Goal: Information Seeking & Learning: Check status

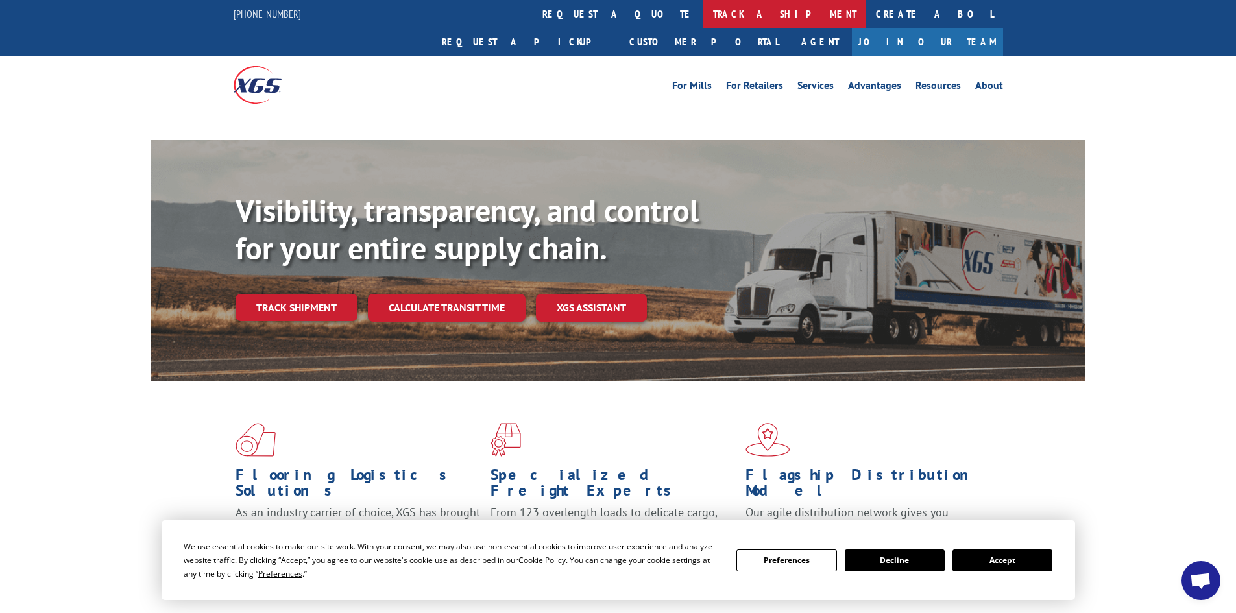
click at [704, 18] on link "track a shipment" at bounding box center [785, 14] width 163 height 28
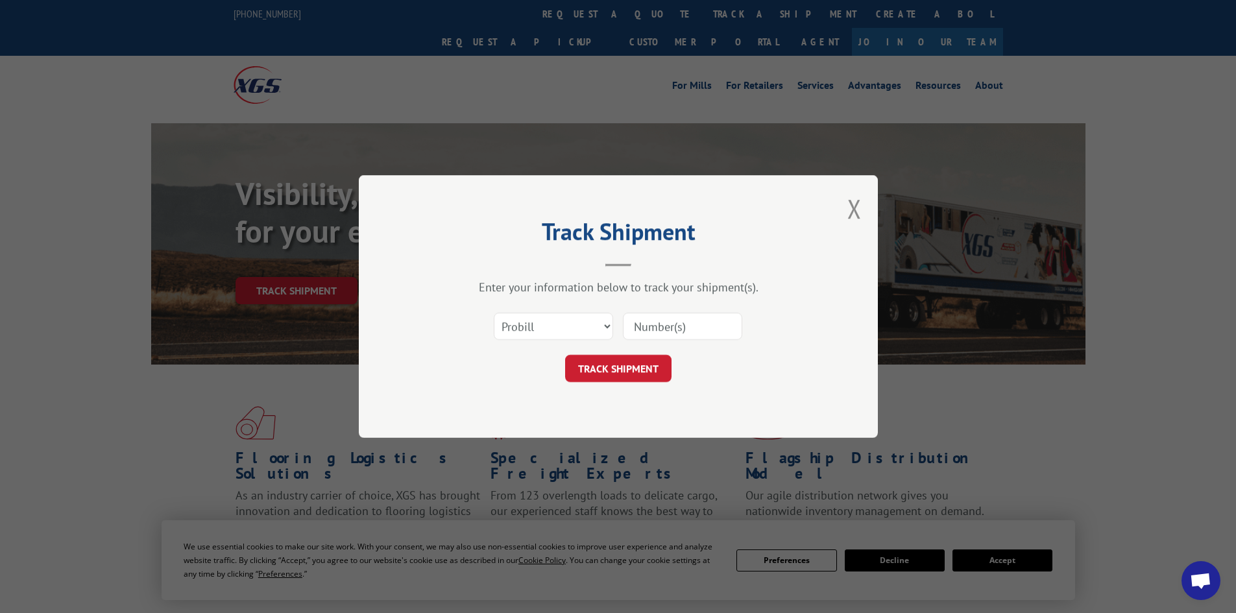
click at [571, 323] on select "Select category... Probill BOL PO" at bounding box center [553, 326] width 119 height 27
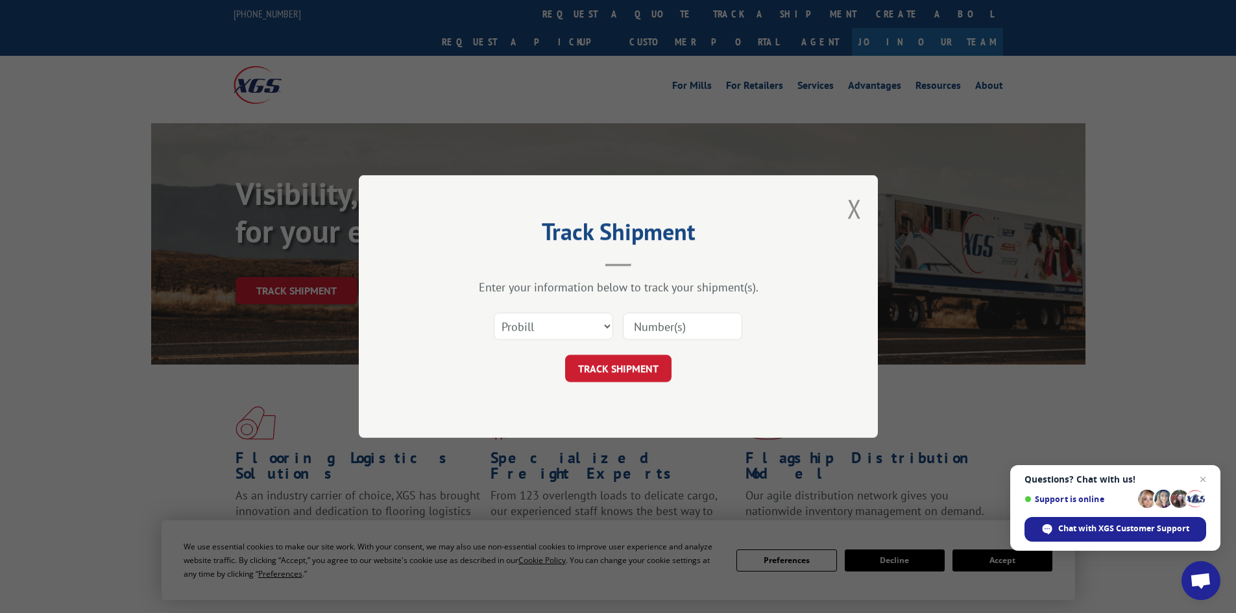
select select "bol"
click at [494, 313] on select "Select category... Probill BOL PO" at bounding box center [553, 326] width 119 height 27
paste input "6006973"
type input "6006973"
click at [630, 373] on button "TRACK SHIPMENT" at bounding box center [618, 368] width 106 height 27
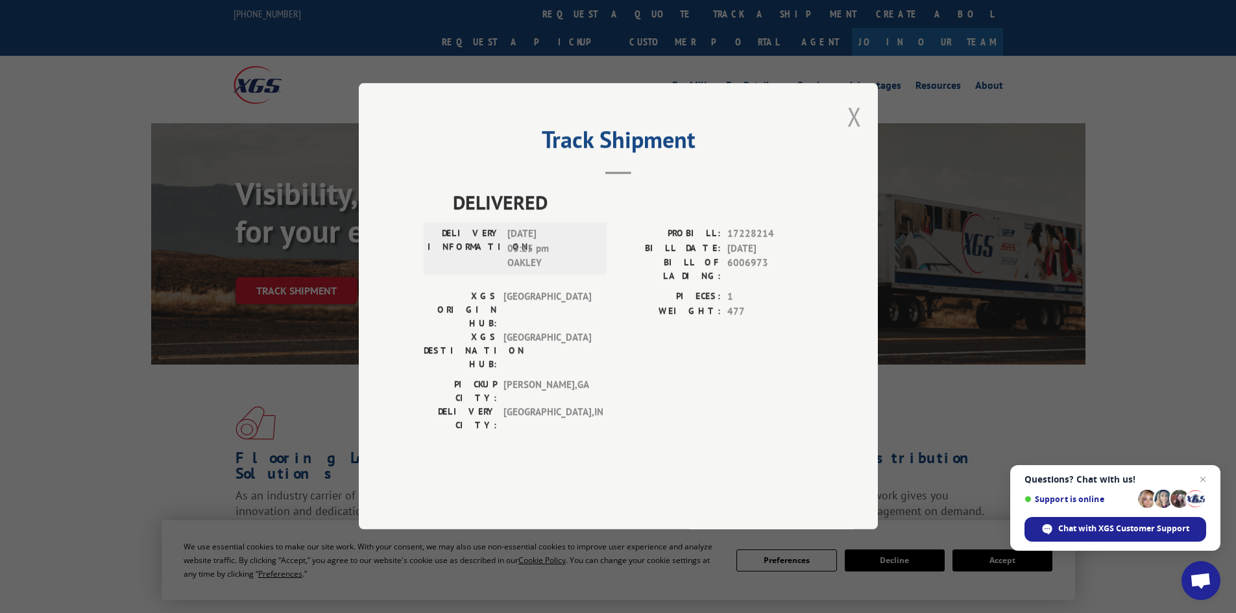
click at [854, 134] on button "Close modal" at bounding box center [855, 116] width 14 height 34
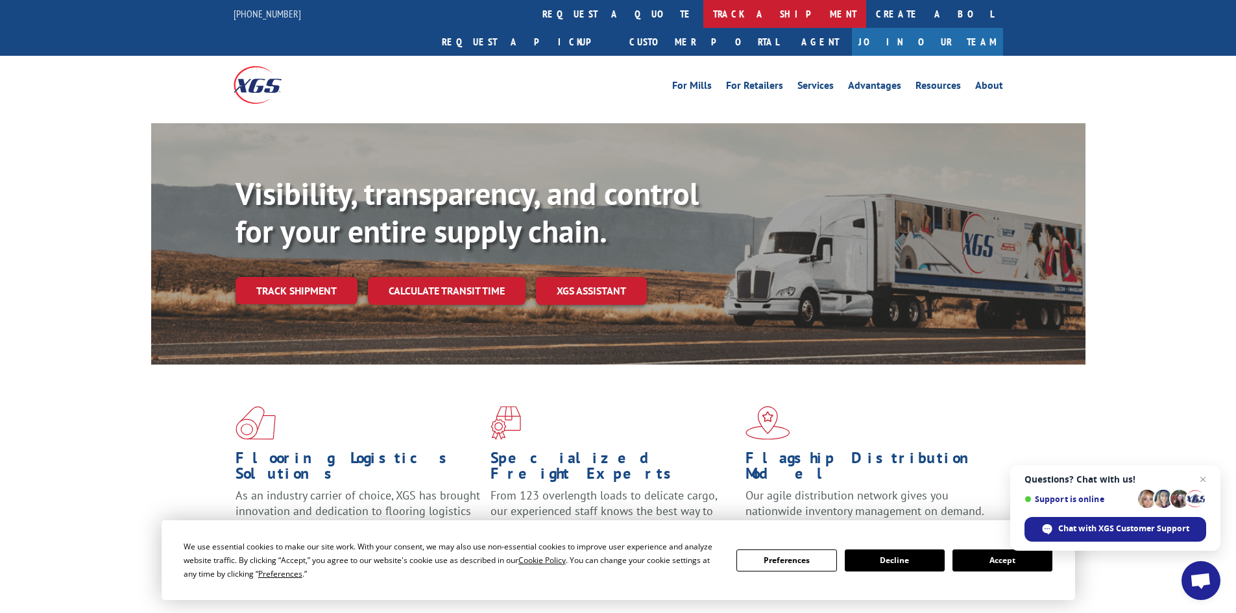
click at [704, 14] on link "track a shipment" at bounding box center [785, 14] width 163 height 28
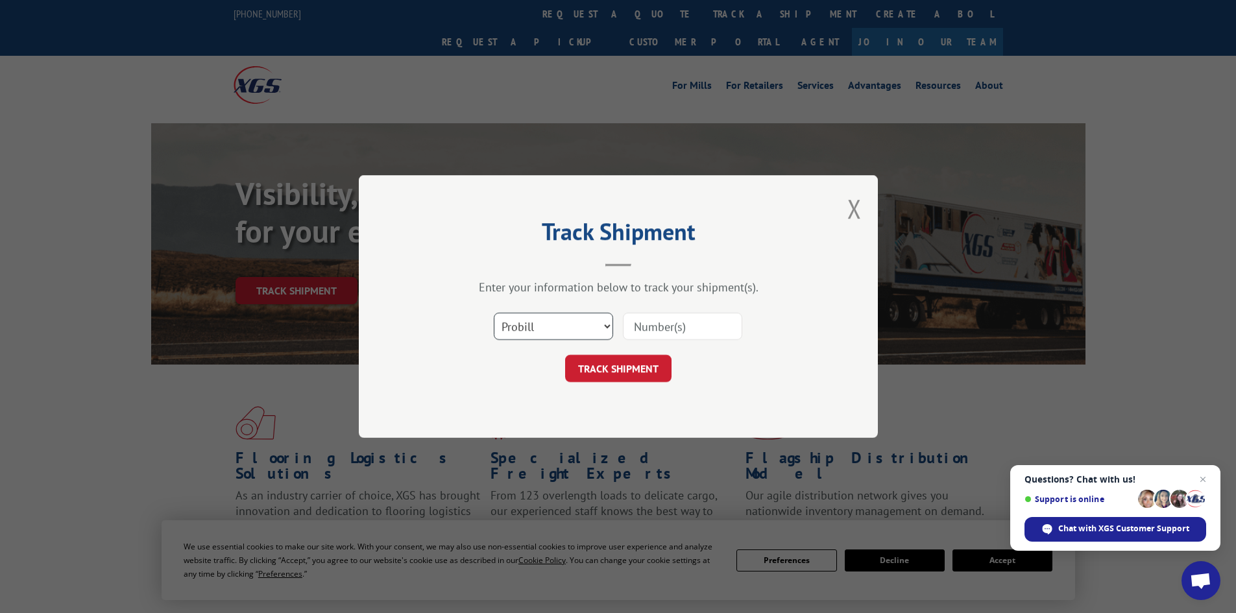
click at [544, 330] on select "Select category... Probill BOL PO" at bounding box center [553, 326] width 119 height 27
select select "bol"
click at [494, 313] on select "Select category... Probill BOL PO" at bounding box center [553, 326] width 119 height 27
paste input "6013817"
type input "6013817"
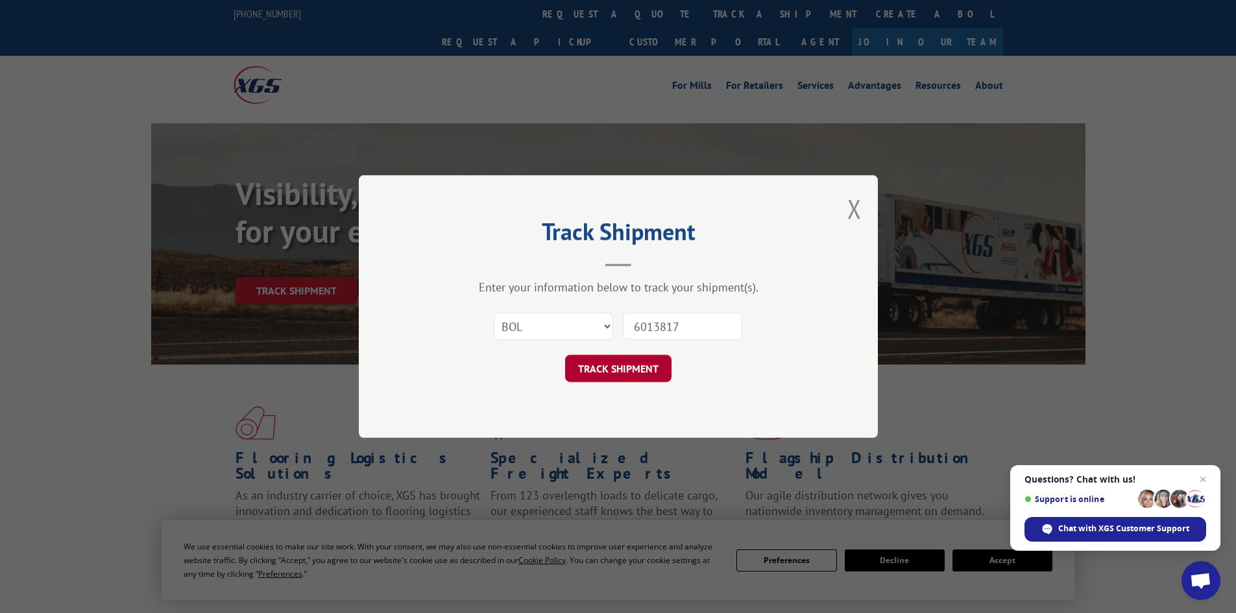
click at [620, 367] on button "TRACK SHIPMENT" at bounding box center [618, 368] width 106 height 27
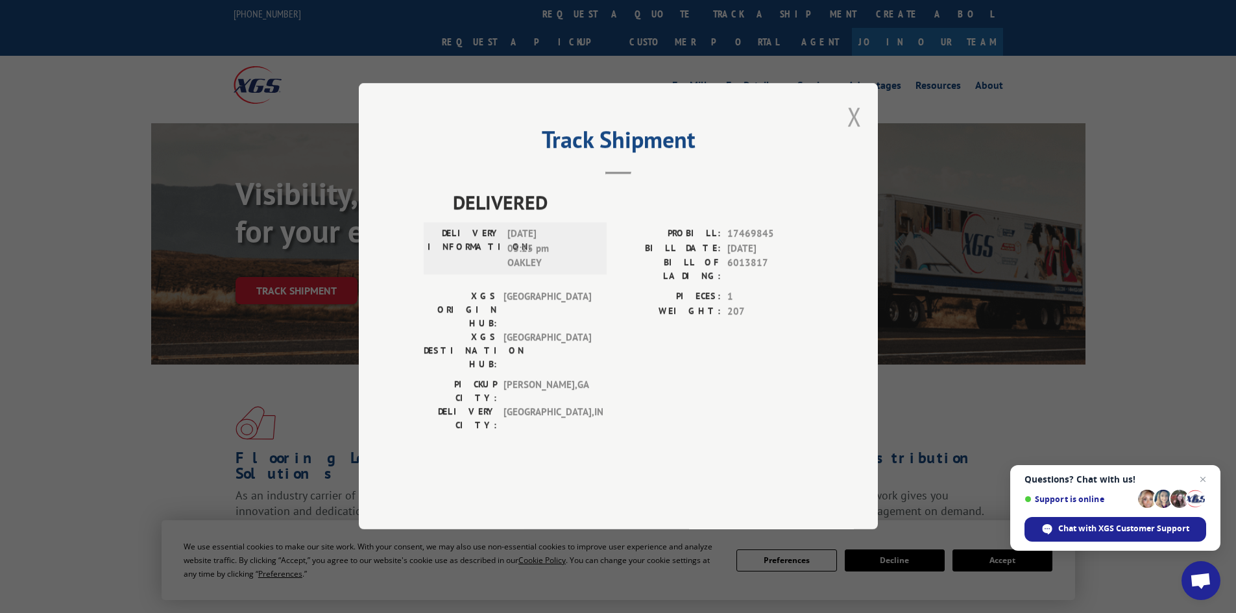
click at [855, 134] on button "Close modal" at bounding box center [855, 116] width 14 height 34
